Goal: Find specific page/section: Find specific page/section

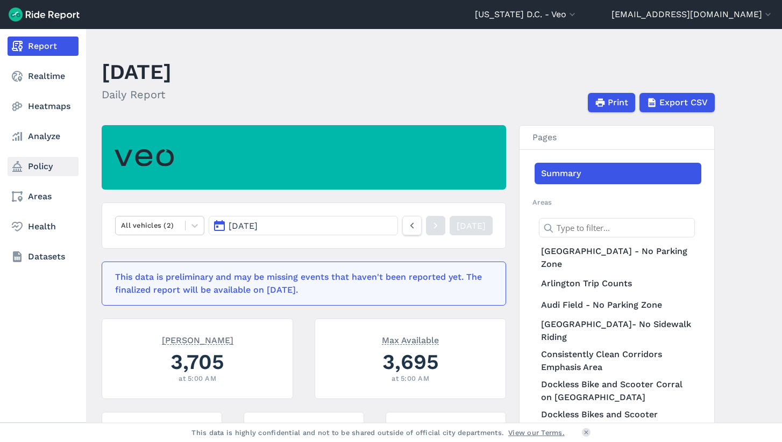
click at [27, 160] on link "Policy" at bounding box center [43, 166] width 71 height 19
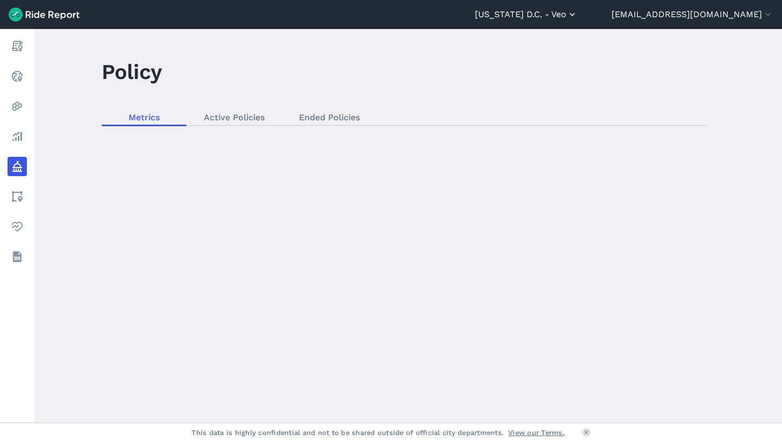
click at [558, 18] on button "[US_STATE] D.C. - Veo" at bounding box center [526, 14] width 103 height 13
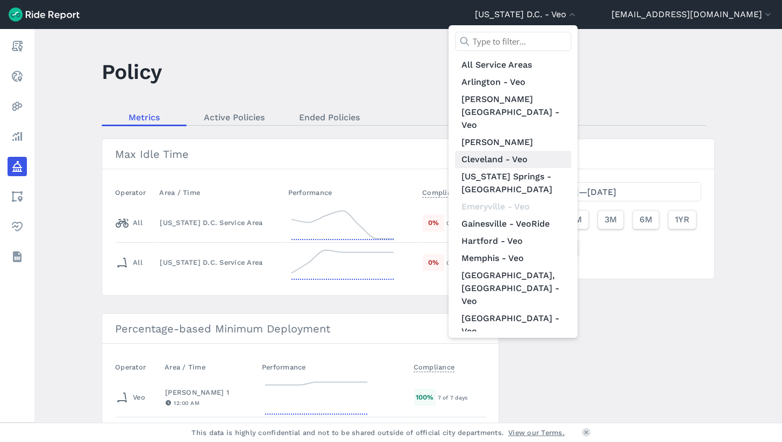
click at [566, 151] on link "Cleveland - Veo" at bounding box center [513, 159] width 116 height 17
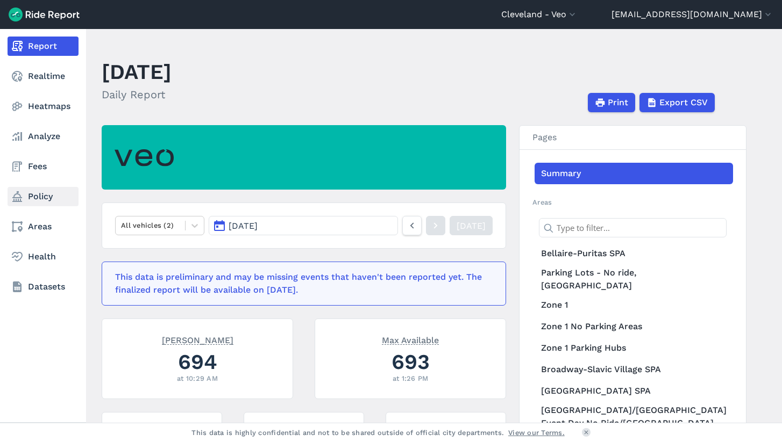
click at [34, 204] on link "Policy" at bounding box center [43, 196] width 71 height 19
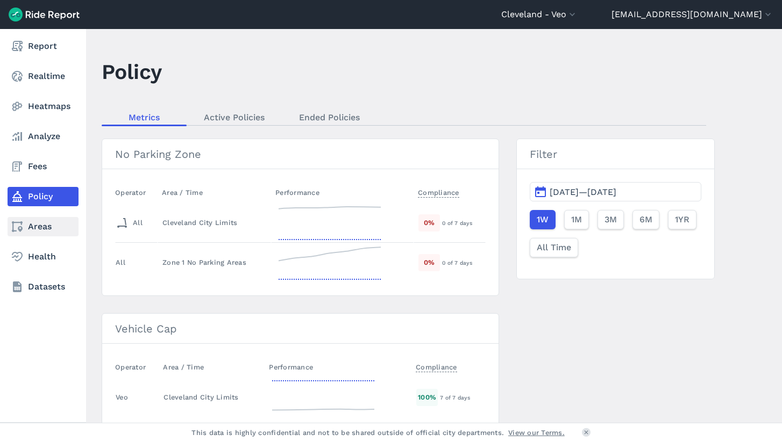
click at [32, 232] on link "Areas" at bounding box center [43, 226] width 71 height 19
